Goal: Entertainment & Leisure: Browse casually

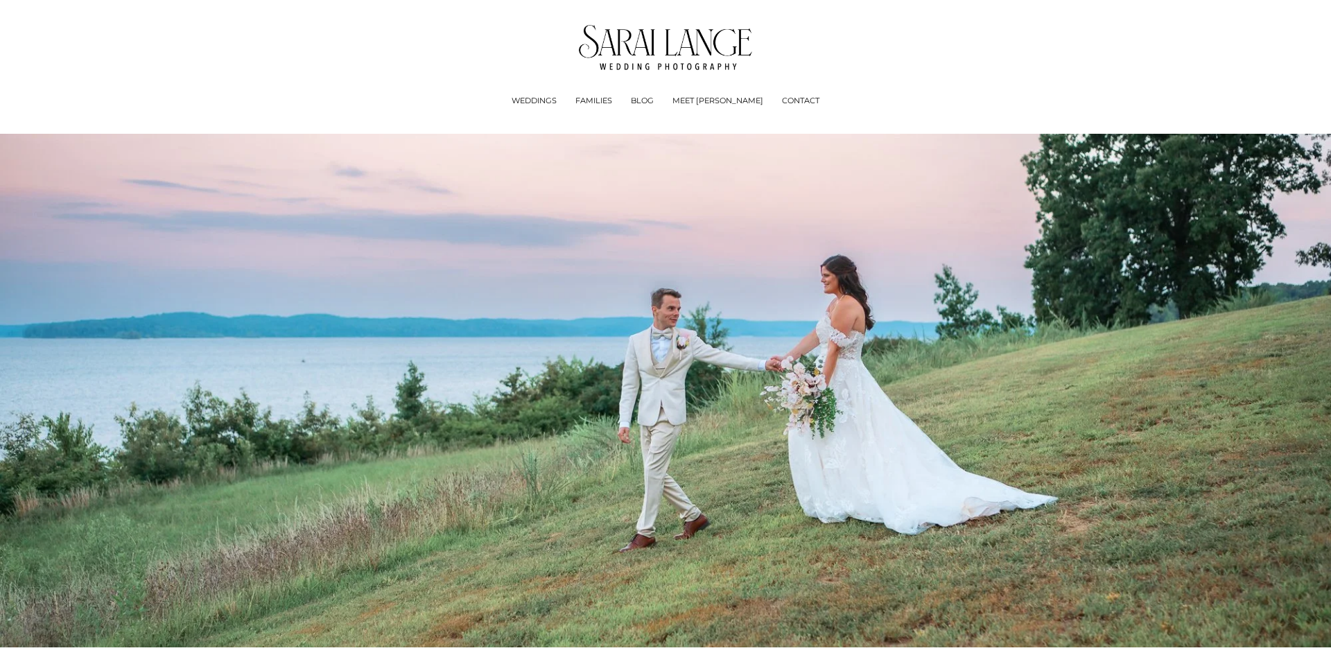
click at [654, 98] on link "BLOG" at bounding box center [642, 101] width 23 height 14
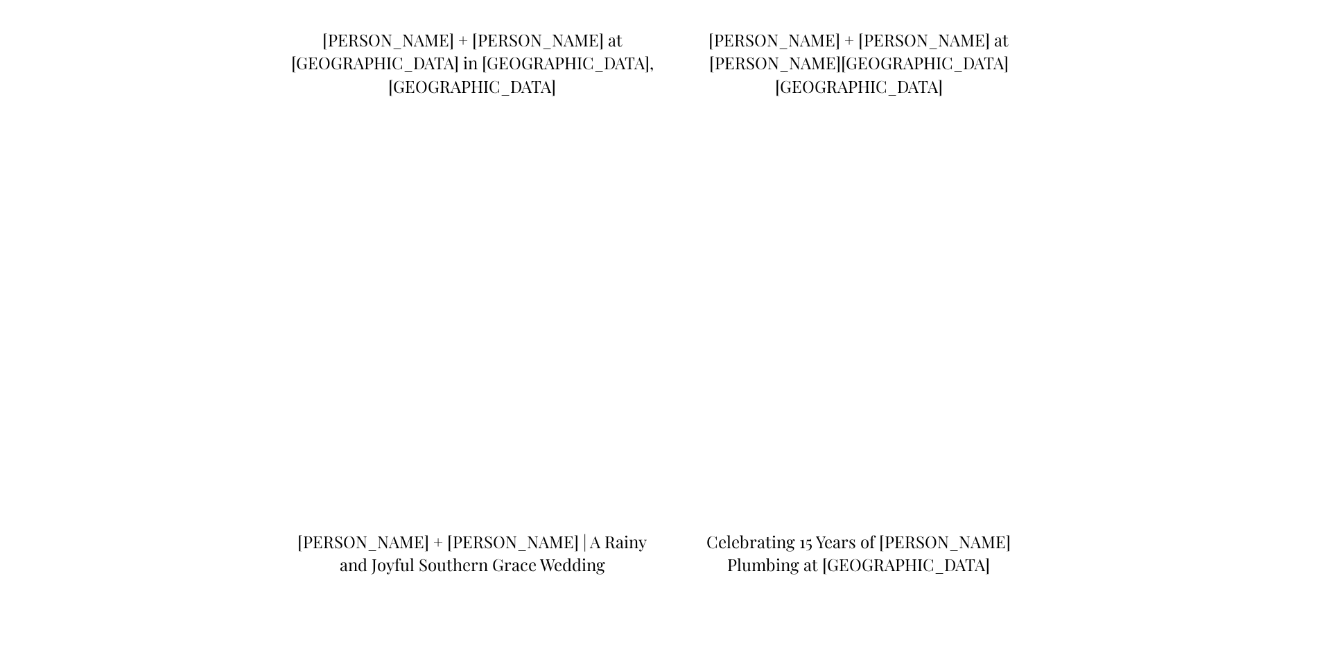
scroll to position [3165, 0]
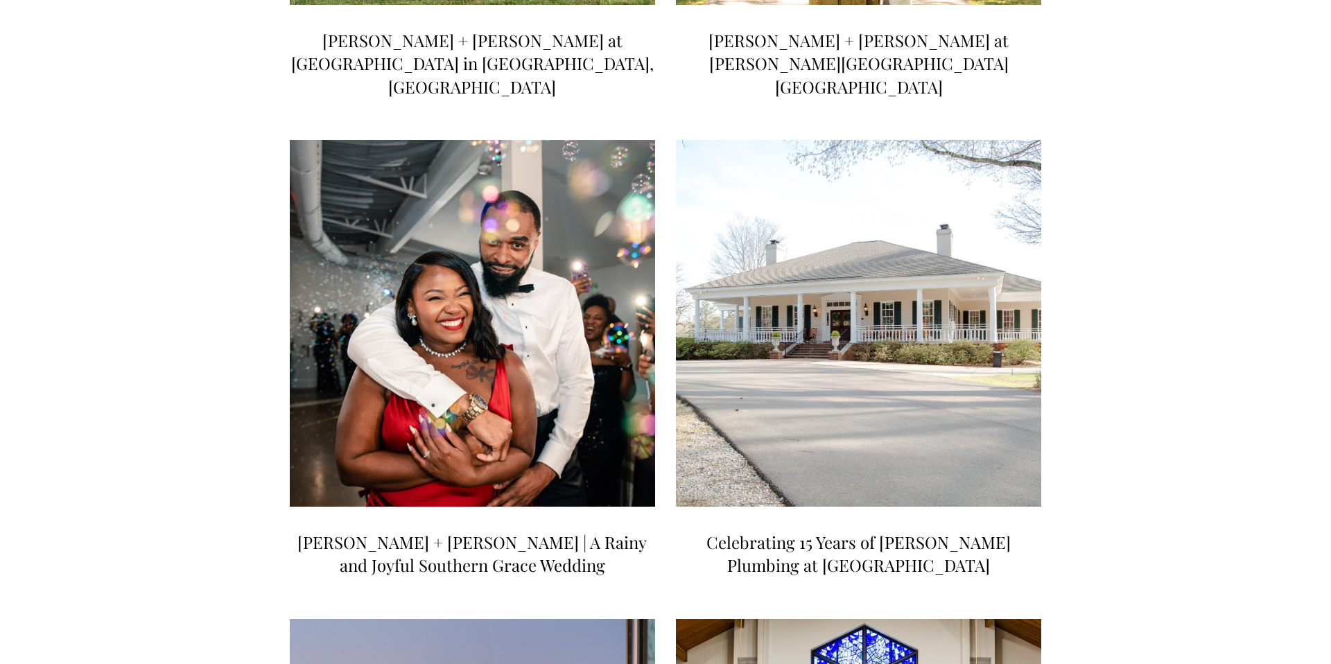
click at [485, 209] on img at bounding box center [473, 324] width 370 height 370
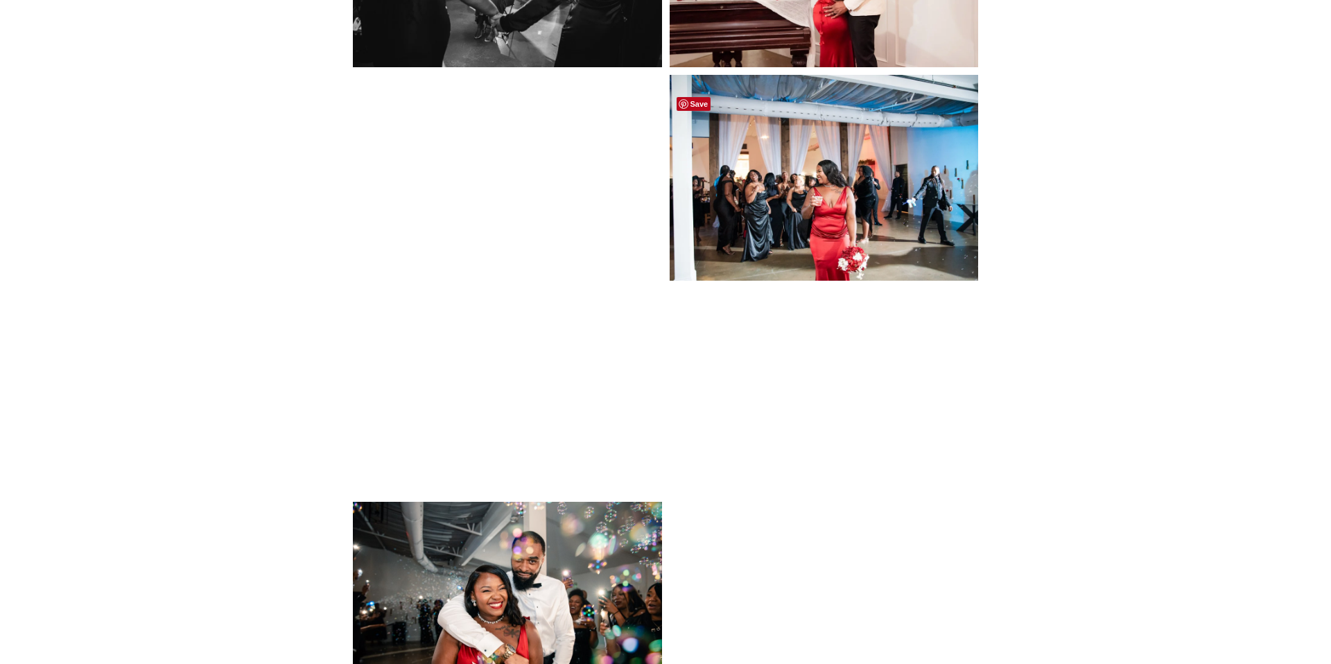
scroll to position [5830, 0]
